Goal: Check status: Check status

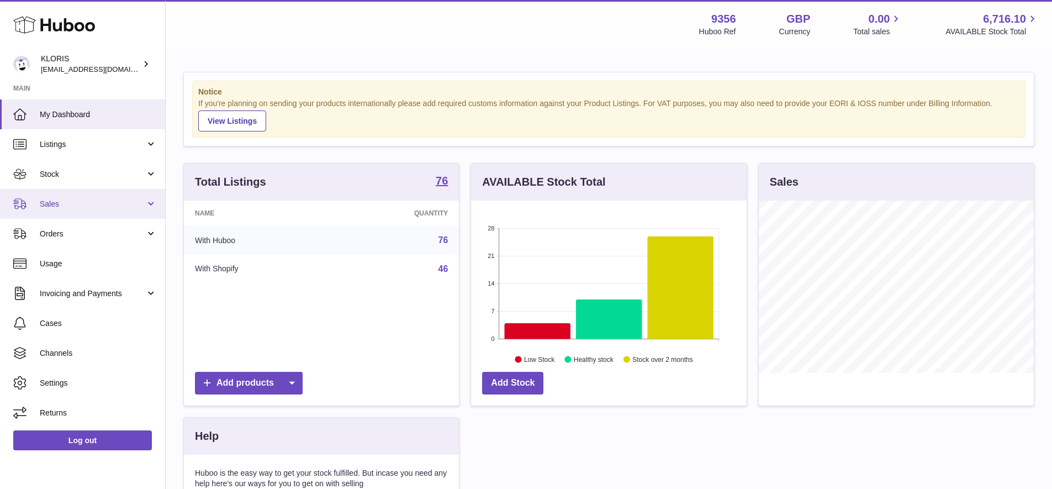
scroll to position [172, 276]
click at [59, 203] on span "Sales" at bounding box center [92, 204] width 105 height 10
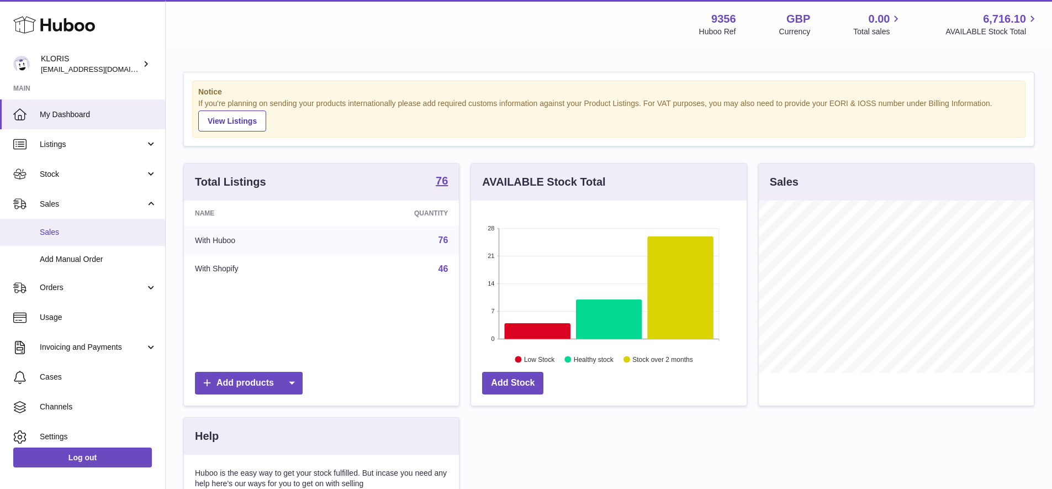
click at [57, 232] on span "Sales" at bounding box center [98, 232] width 117 height 10
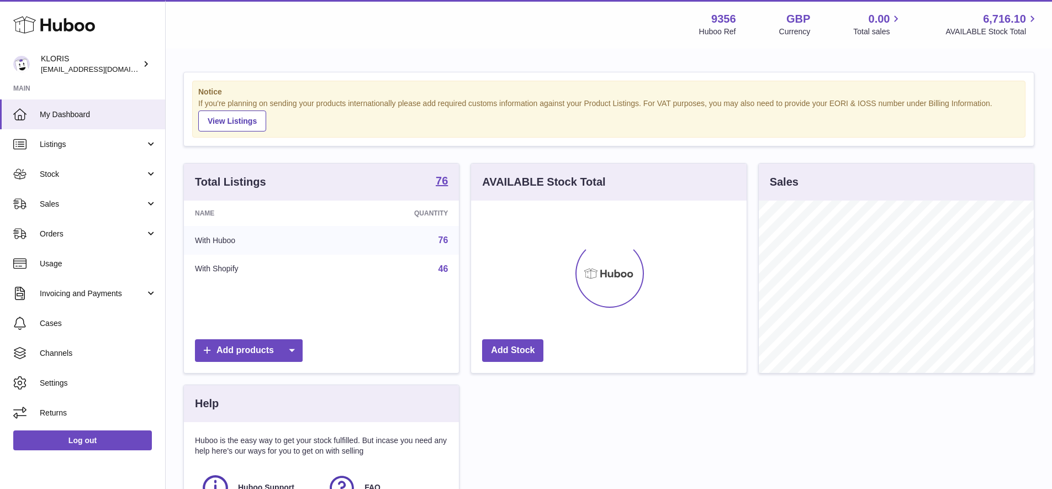
scroll to position [172, 276]
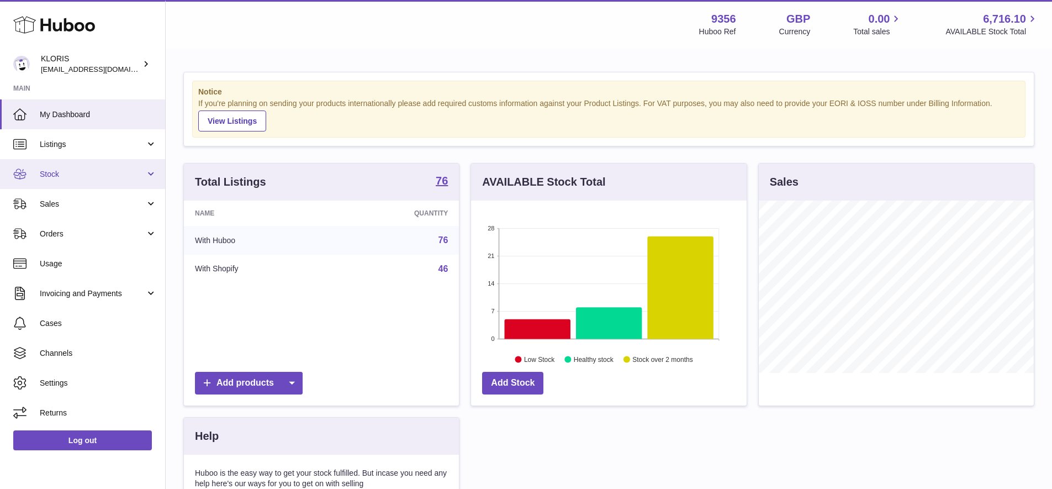
click at [73, 171] on span "Stock" at bounding box center [92, 174] width 105 height 10
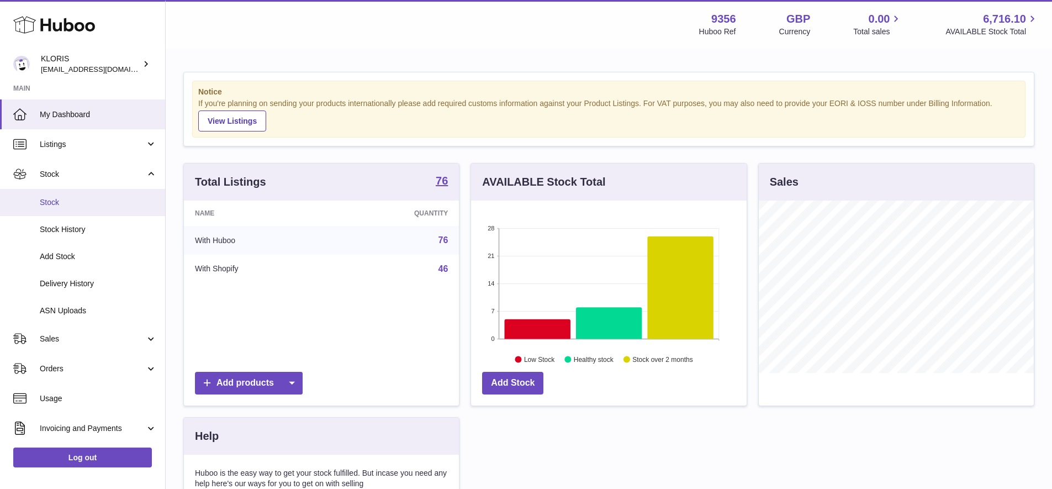
click at [64, 199] on span "Stock" at bounding box center [98, 202] width 117 height 10
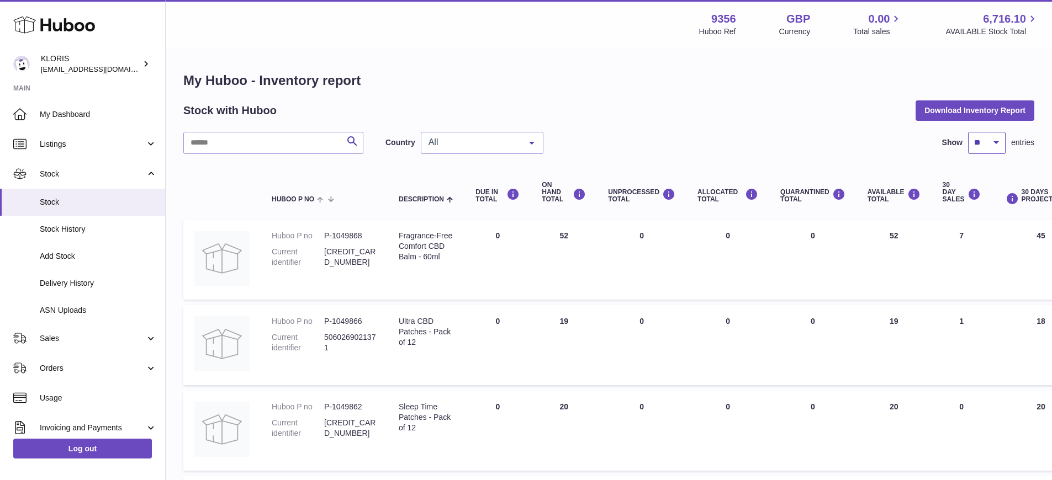
select select "***"
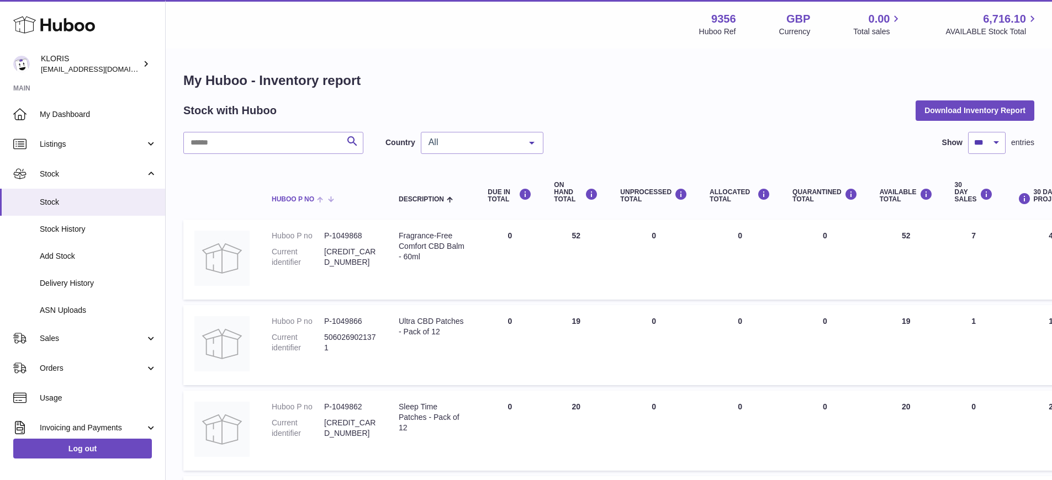
click at [321, 197] on span at bounding box center [322, 198] width 17 height 9
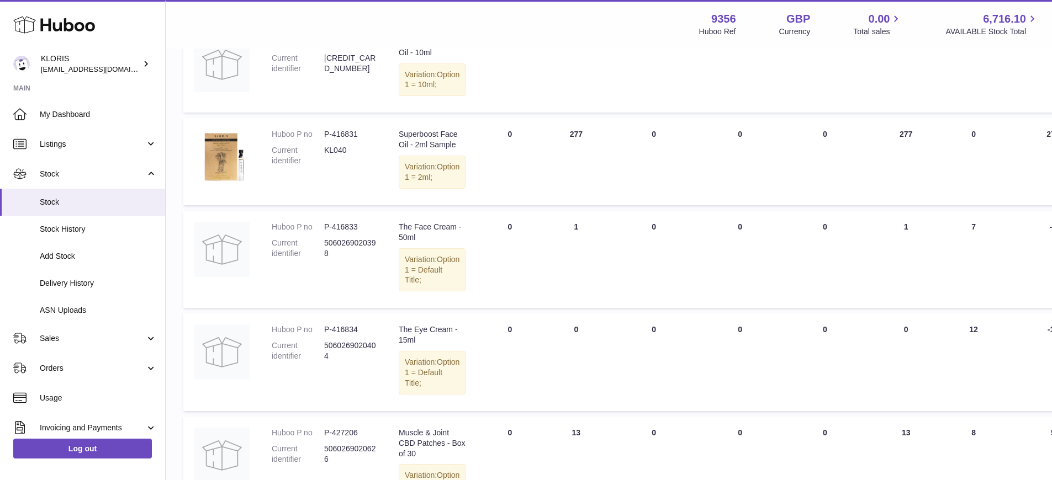
scroll to position [1211, 0]
click at [67, 227] on span "Stock History" at bounding box center [98, 229] width 117 height 10
